Goal: Task Accomplishment & Management: Use online tool/utility

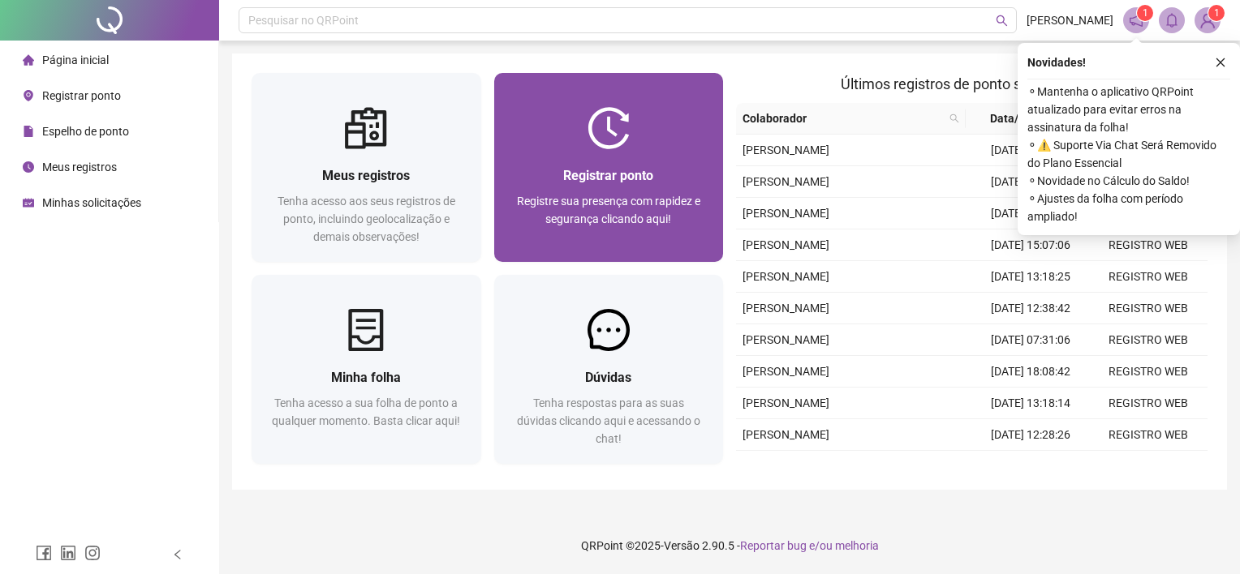
click at [659, 108] on div at bounding box center [609, 128] width 230 height 42
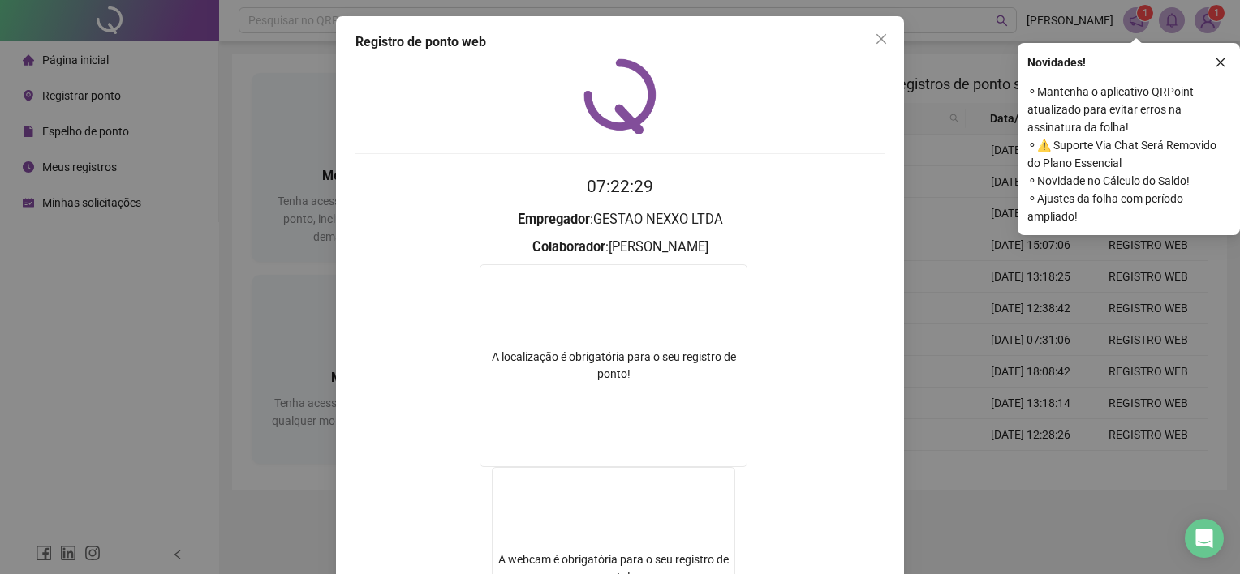
click at [956, 65] on div "Registro de ponto web 07:22:29 Empregador : GESTAO NEXXO LTDA Colaborador : [PE…" at bounding box center [620, 287] width 1240 height 574
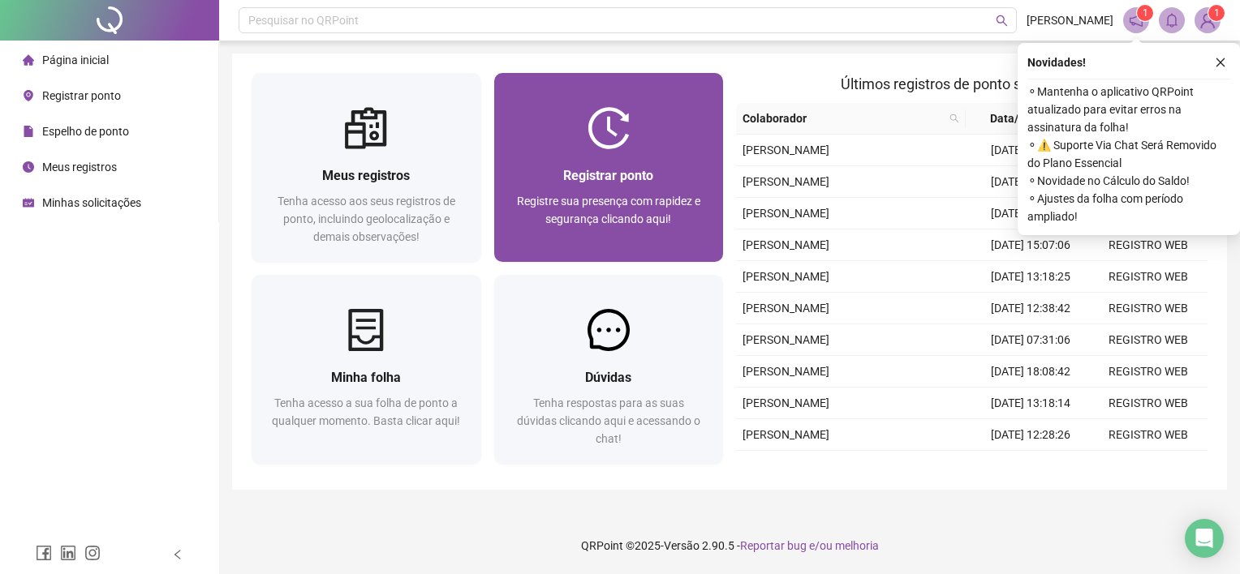
click at [647, 123] on div at bounding box center [609, 128] width 230 height 42
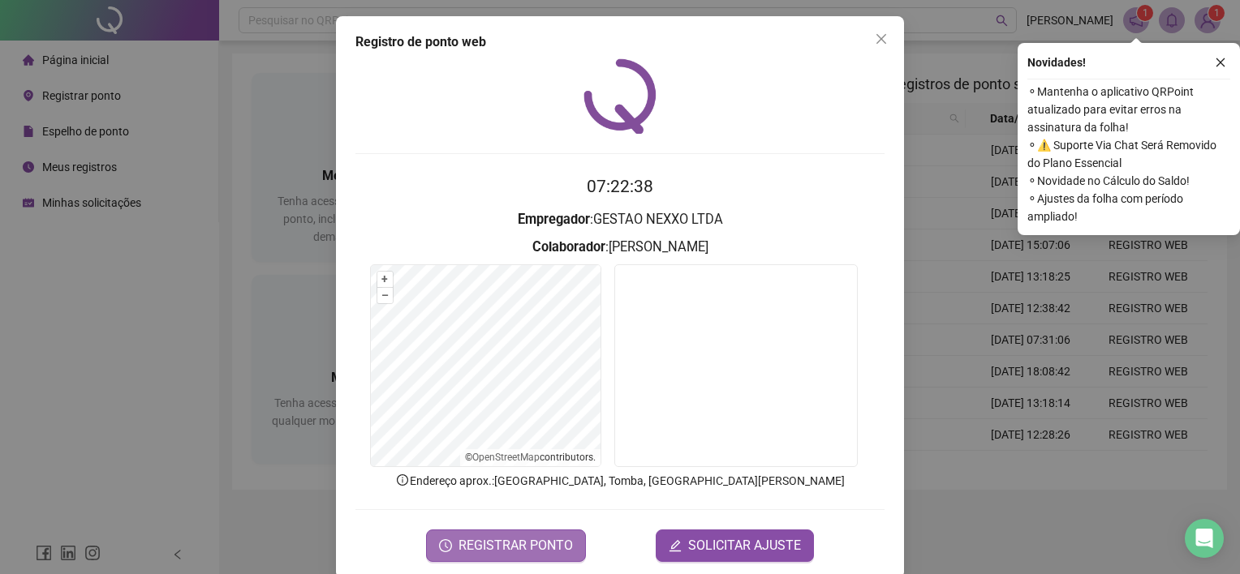
click at [532, 546] on span "REGISTRAR PONTO" at bounding box center [515, 545] width 114 height 19
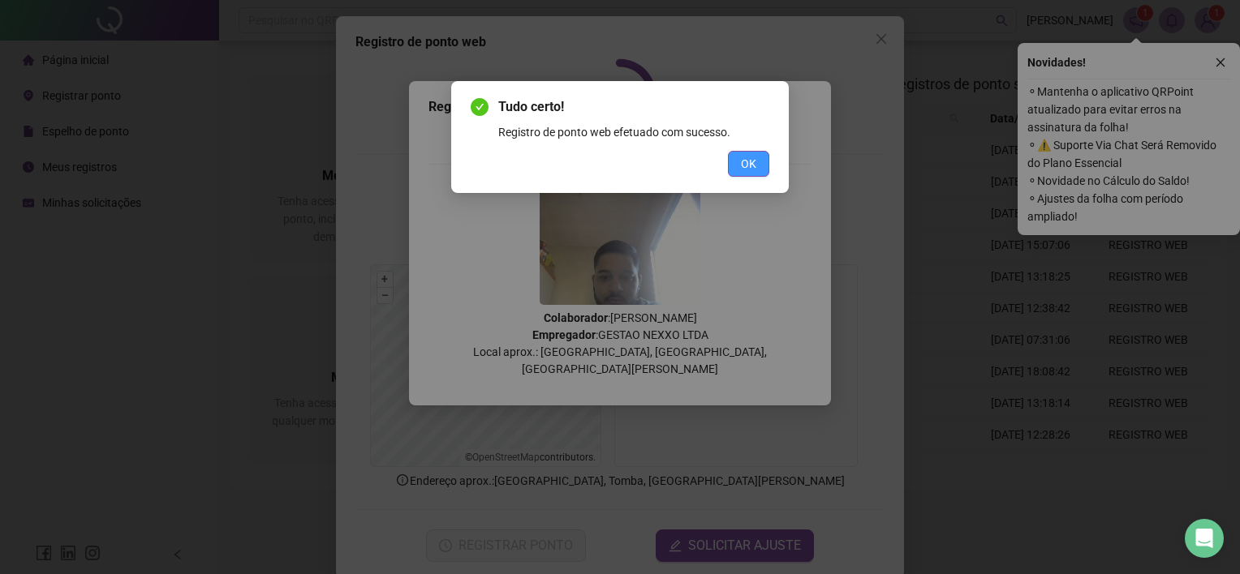
click at [746, 170] on span "OK" at bounding box center [748, 164] width 15 height 18
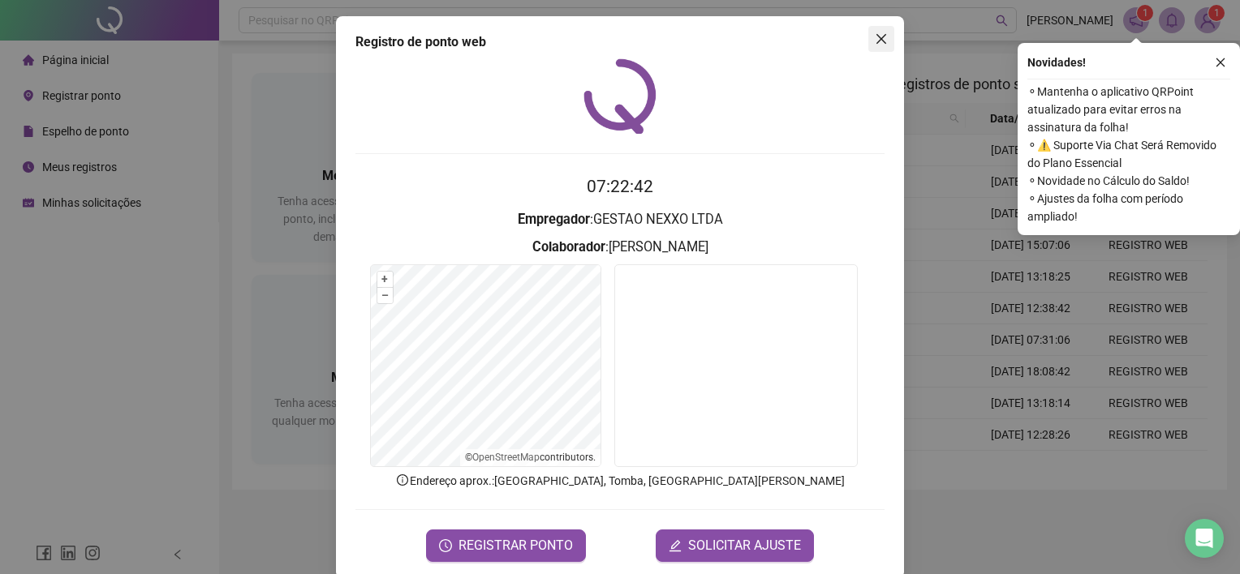
click at [882, 33] on span "Close" at bounding box center [881, 38] width 26 height 13
